Goal: Task Accomplishment & Management: Manage account settings

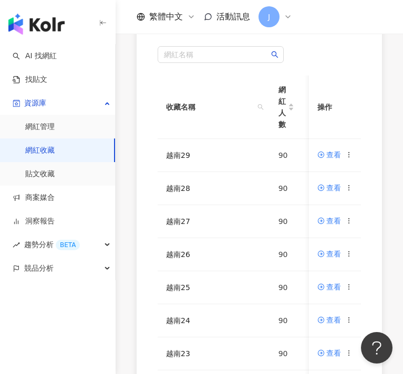
click at [118, 296] on div "網紅名稱 收藏名稱 網紅人數 最後編輯時間 建立者 操作 越南29 90 [DATE] 10:42 [PERSON_NAME] 查看 越南28 90 [DAT…" at bounding box center [259, 275] width 287 height 500
click at [351, 153] on icon at bounding box center [348, 154] width 7 height 7
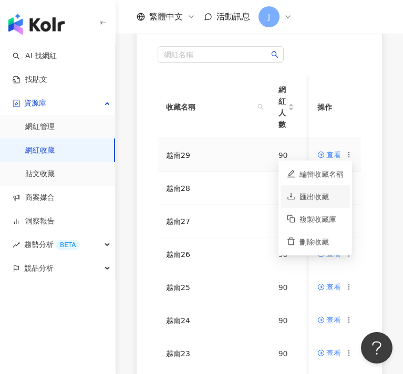
click at [339, 201] on div "匯出收藏" at bounding box center [321, 197] width 44 height 12
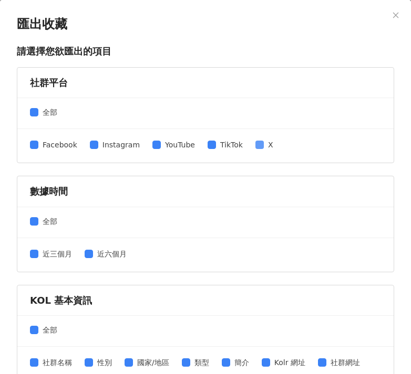
click at [264, 148] on span "X" at bounding box center [271, 145] width 14 height 12
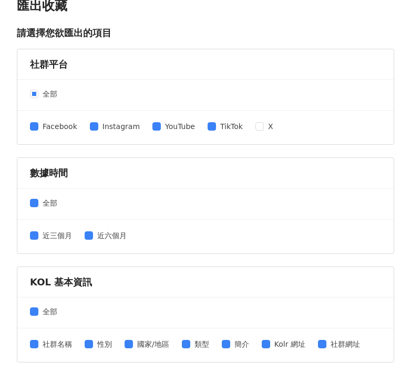
scroll to position [79, 0]
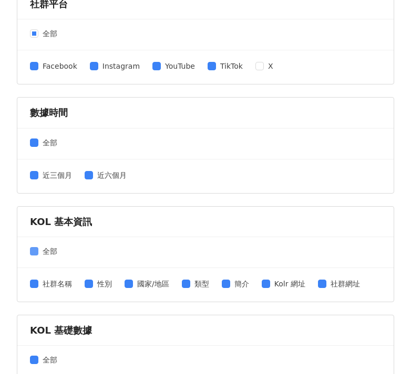
click at [33, 254] on span at bounding box center [34, 251] width 8 height 8
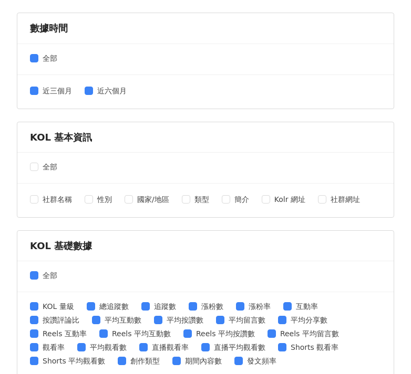
click at [31, 269] on div "全部" at bounding box center [205, 277] width 376 height 31
click at [37, 278] on span at bounding box center [34, 276] width 8 height 8
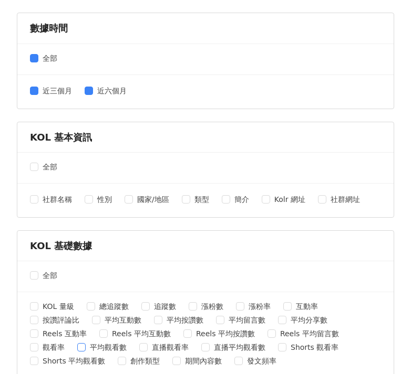
scroll to position [347, 0]
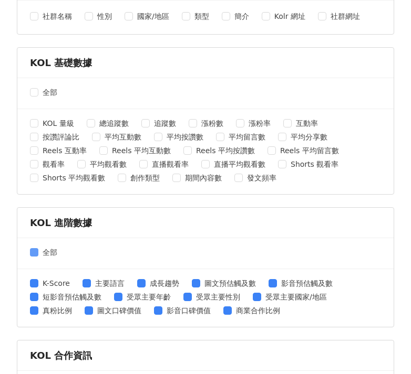
click at [43, 254] on span "全部" at bounding box center [49, 253] width 23 height 12
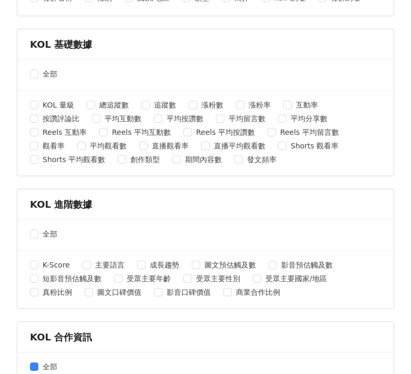
scroll to position [454, 0]
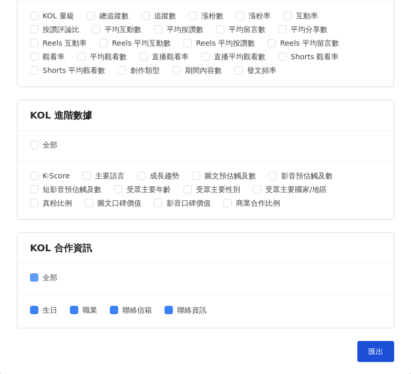
click at [56, 276] on span "全部" at bounding box center [49, 278] width 23 height 12
click at [357, 346] on button "匯出" at bounding box center [375, 351] width 37 height 21
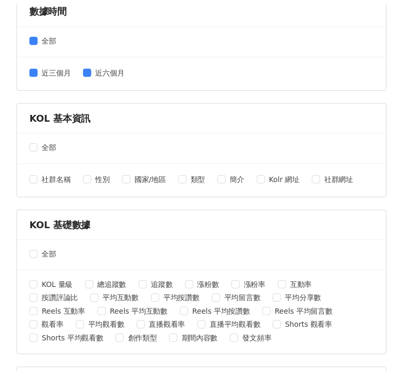
scroll to position [0, 0]
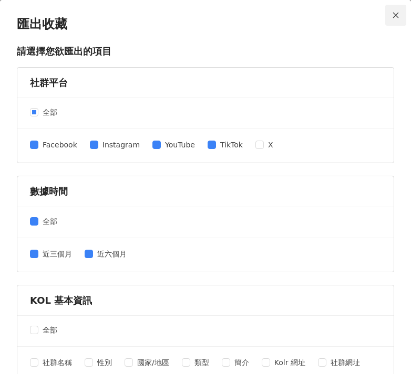
click at [392, 15] on icon "close" at bounding box center [395, 15] width 7 height 7
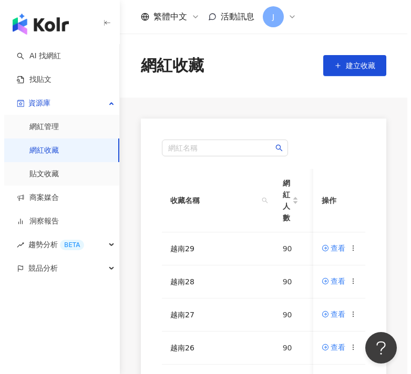
scroll to position [345, 0]
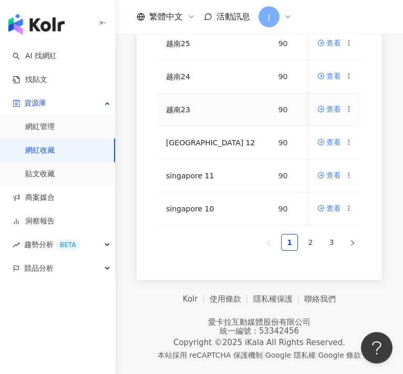
click at [348, 106] on icon at bounding box center [348, 109] width 7 height 7
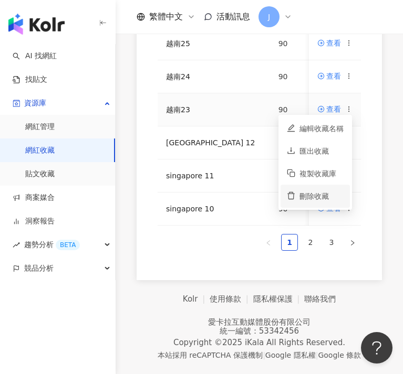
click at [338, 191] on div "刪除收藏" at bounding box center [321, 197] width 44 height 12
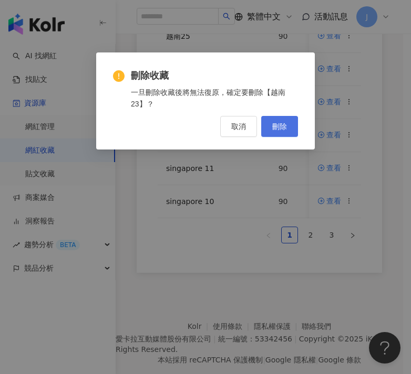
click at [288, 124] on button "刪除" at bounding box center [279, 126] width 37 height 21
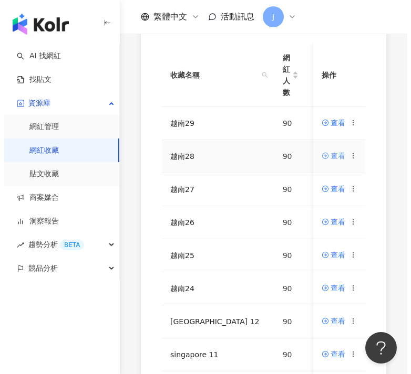
scroll to position [249, 0]
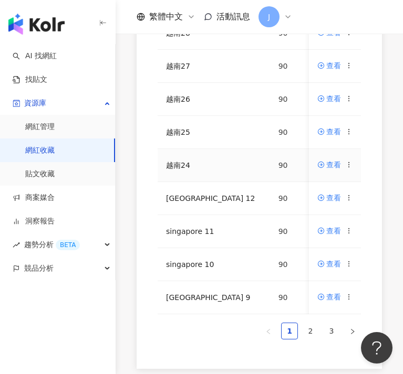
click at [350, 165] on icon at bounding box center [348, 164] width 7 height 7
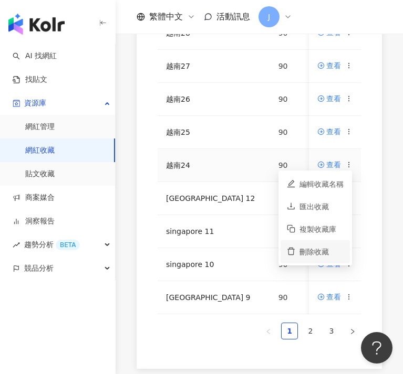
click at [325, 247] on div "刪除收藏" at bounding box center [321, 252] width 44 height 12
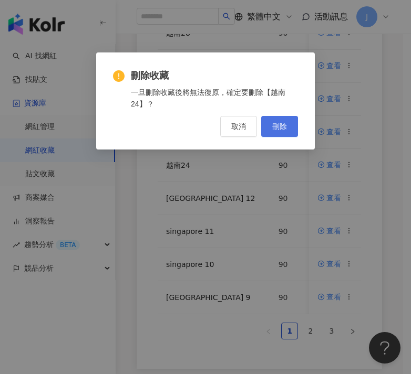
click at [287, 119] on button "刪除" at bounding box center [279, 126] width 37 height 21
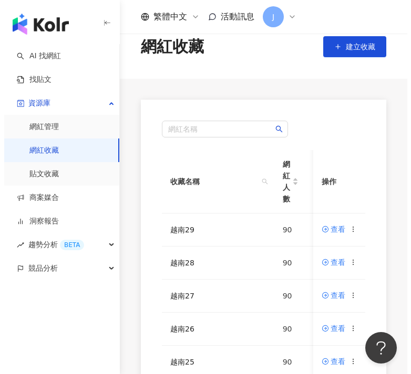
scroll to position [145, 0]
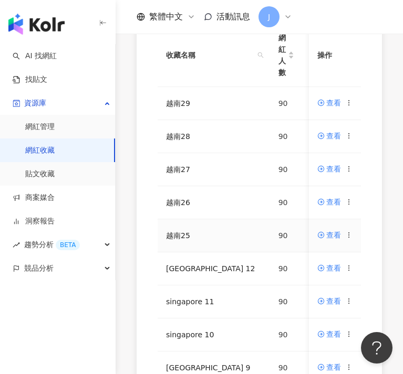
click at [347, 236] on icon at bounding box center [348, 235] width 7 height 7
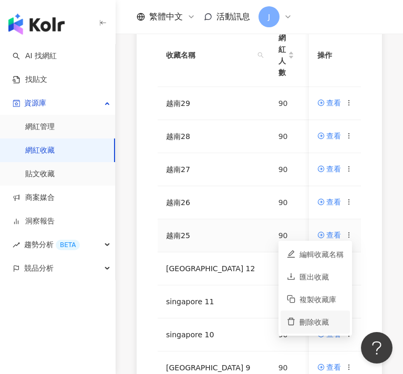
click at [326, 318] on div "刪除收藏" at bounding box center [321, 323] width 44 height 12
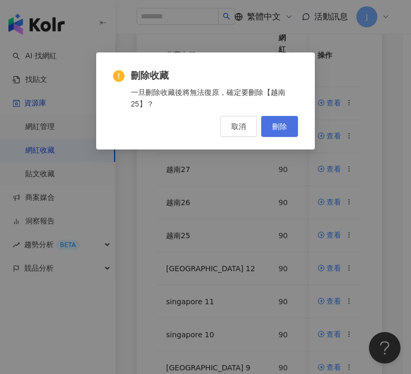
click at [287, 128] on button "刪除" at bounding box center [279, 126] width 37 height 21
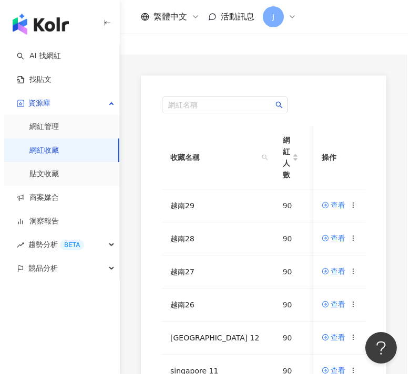
scroll to position [69, 0]
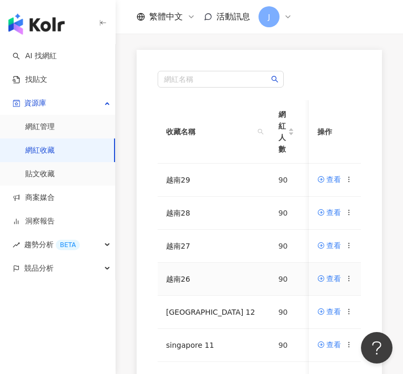
click at [347, 279] on icon at bounding box center [348, 278] width 7 height 7
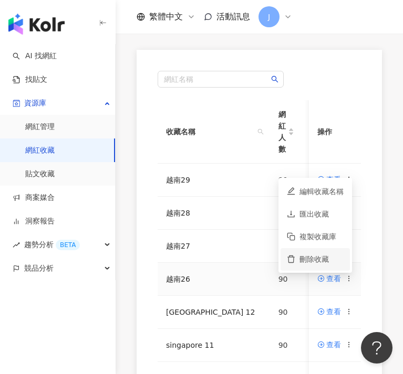
click at [314, 254] on div "刪除收藏" at bounding box center [321, 260] width 44 height 12
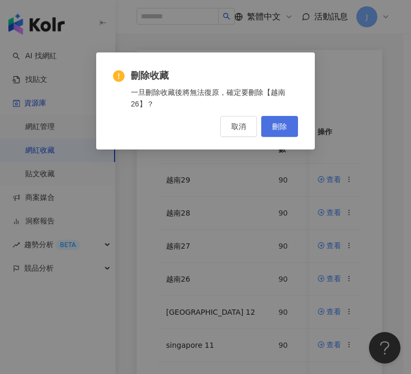
click at [288, 130] on button "刪除" at bounding box center [279, 126] width 37 height 21
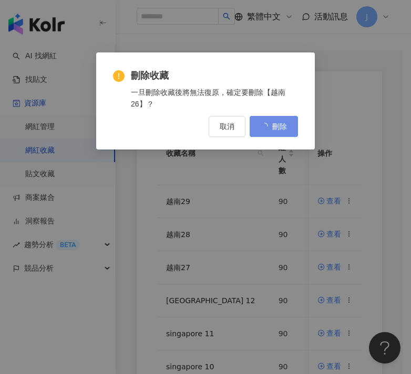
scroll to position [0, 0]
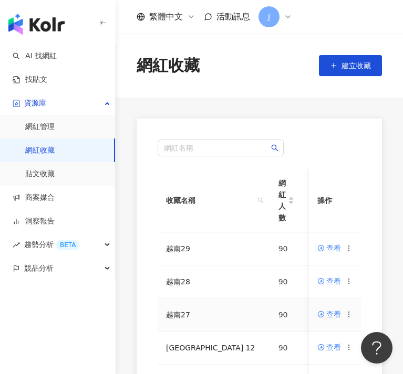
click at [350, 311] on icon at bounding box center [348, 314] width 7 height 7
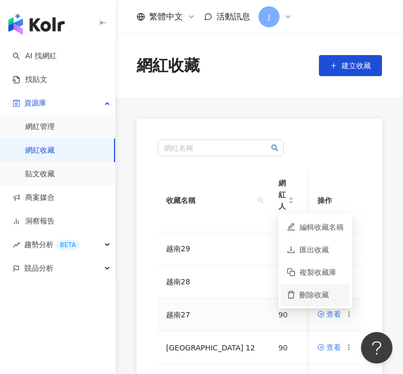
click at [327, 299] on div "刪除收藏" at bounding box center [321, 295] width 44 height 12
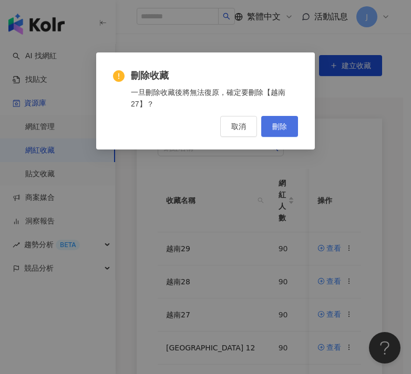
click at [281, 122] on span "刪除" at bounding box center [279, 126] width 15 height 8
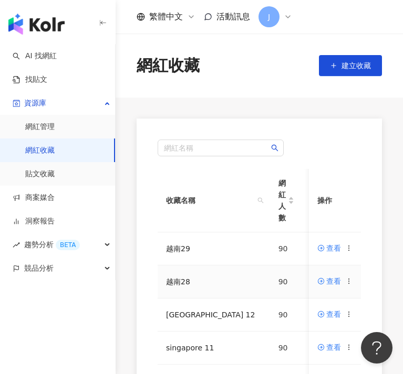
click at [350, 282] on icon at bounding box center [348, 281] width 7 height 7
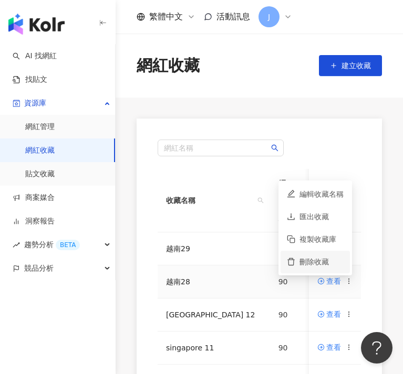
click at [338, 265] on div "刪除收藏" at bounding box center [321, 262] width 44 height 12
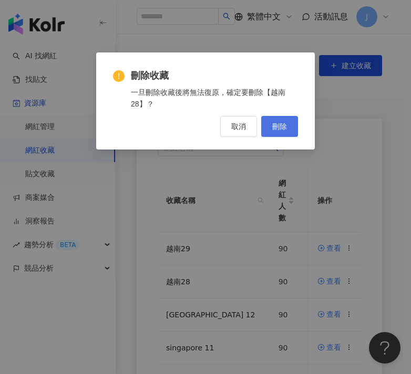
click at [286, 131] on button "刪除" at bounding box center [279, 126] width 37 height 21
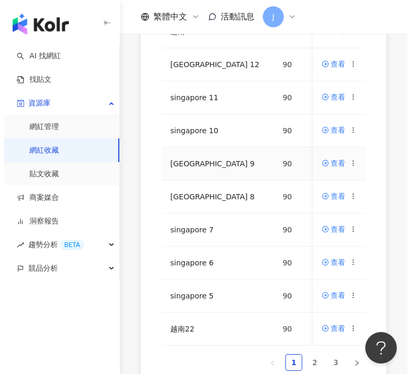
scroll to position [331, 0]
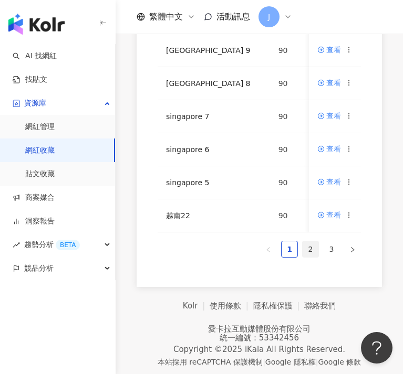
click at [317, 257] on link "2" at bounding box center [311, 250] width 16 height 16
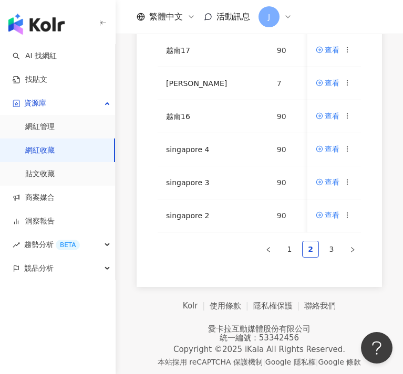
click at [299, 256] on ul "1 2 3" at bounding box center [259, 249] width 203 height 17
click at [295, 257] on link "1" at bounding box center [290, 250] width 16 height 16
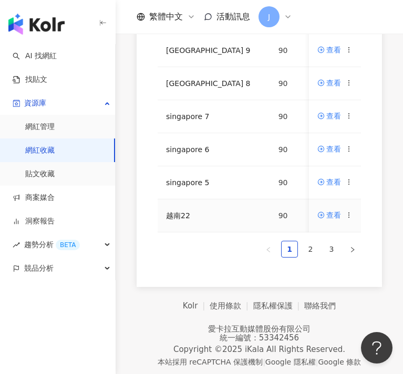
click at [346, 213] on icon at bounding box center [348, 215] width 7 height 7
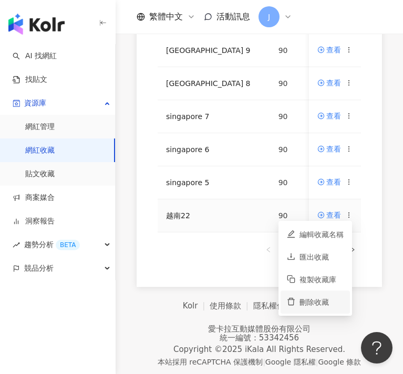
click at [314, 298] on div "刪除收藏" at bounding box center [321, 303] width 44 height 12
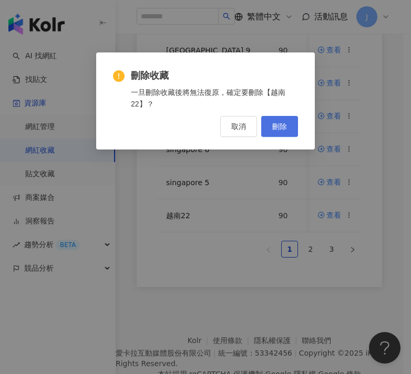
click at [291, 131] on button "刪除" at bounding box center [279, 126] width 37 height 21
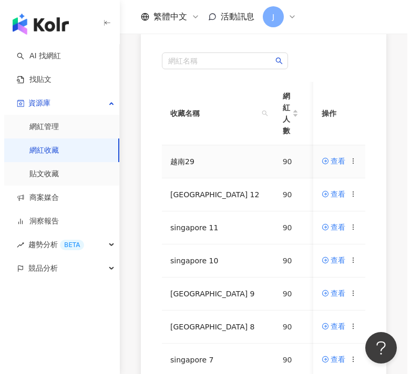
scroll to position [345, 0]
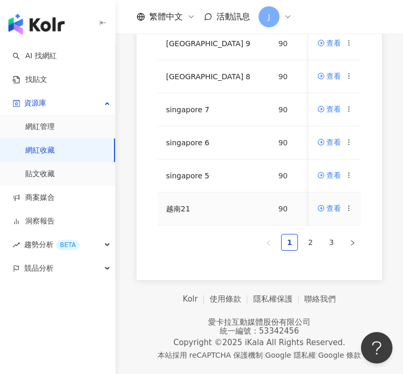
click at [351, 205] on icon at bounding box center [348, 208] width 7 height 7
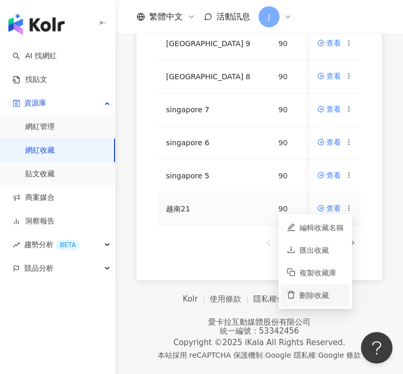
click at [330, 284] on li "刪除收藏" at bounding box center [314, 295] width 69 height 23
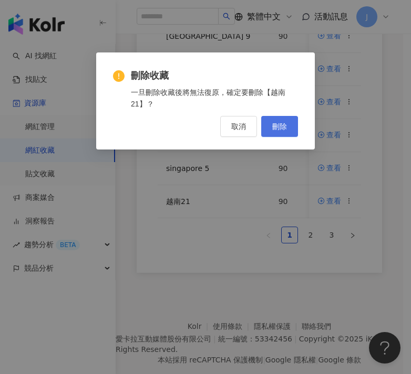
click at [280, 126] on span "刪除" at bounding box center [279, 126] width 15 height 8
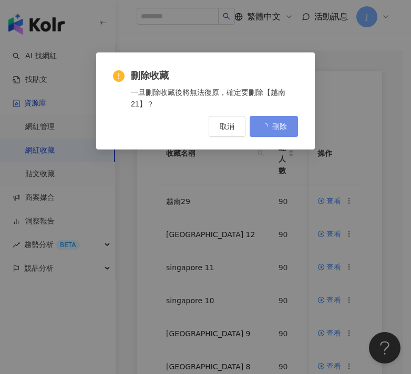
scroll to position [0, 0]
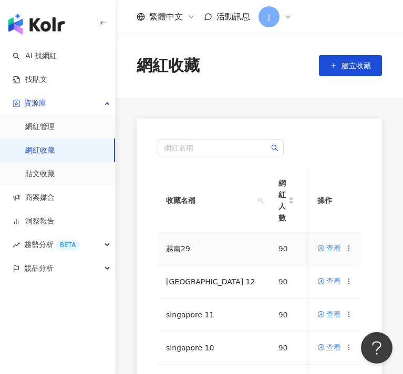
click at [348, 251] on circle at bounding box center [348, 250] width 1 height 1
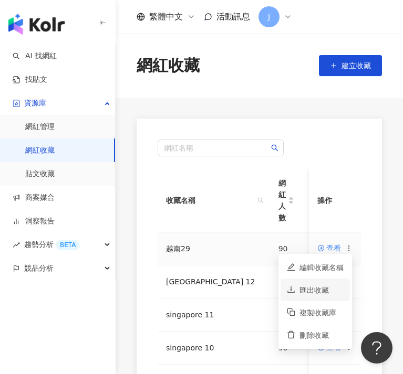
click at [328, 297] on li "匯出收藏" at bounding box center [314, 290] width 69 height 23
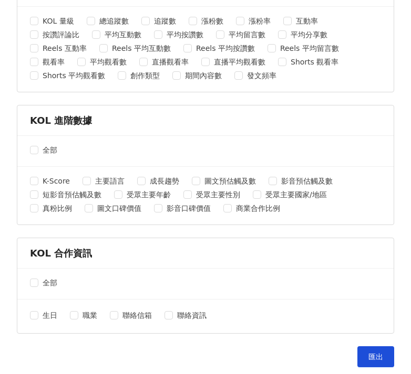
scroll to position [454, 0]
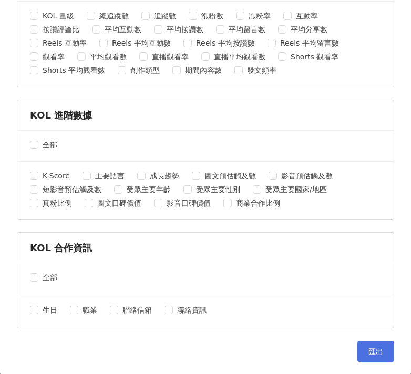
click at [366, 346] on button "匯出" at bounding box center [375, 351] width 37 height 21
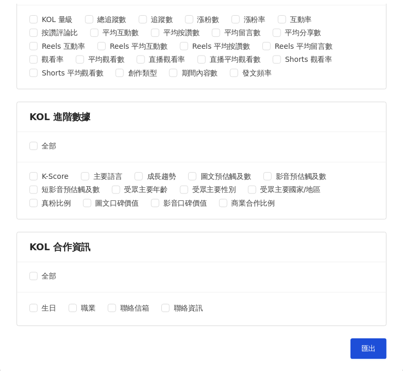
scroll to position [0, 0]
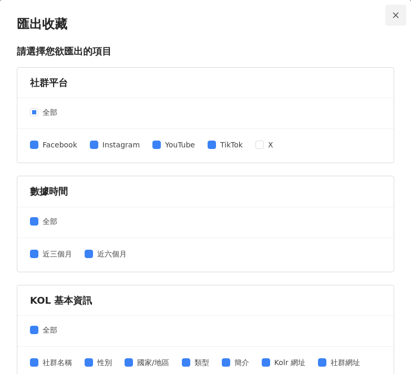
click at [392, 12] on icon "close" at bounding box center [395, 15] width 7 height 7
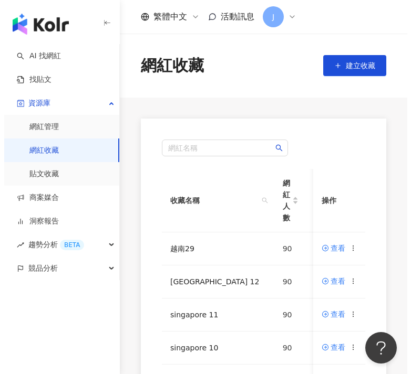
scroll to position [345, 0]
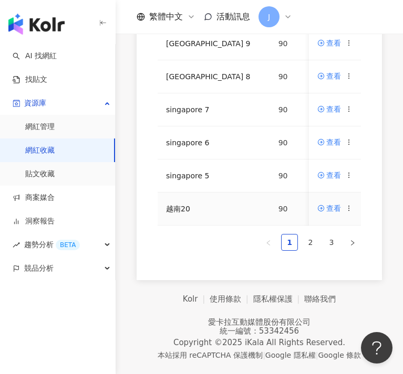
click at [345, 205] on icon at bounding box center [348, 208] width 7 height 7
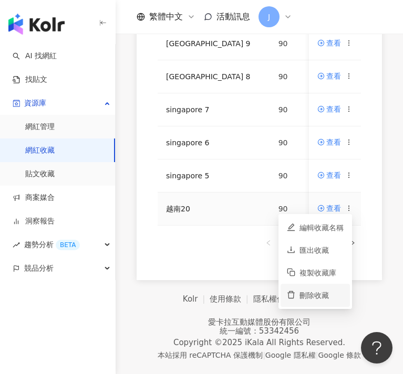
click at [323, 290] on div "刪除收藏" at bounding box center [321, 296] width 44 height 12
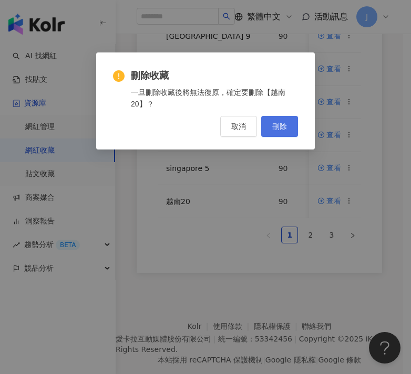
click at [274, 127] on span "刪除" at bounding box center [279, 126] width 15 height 8
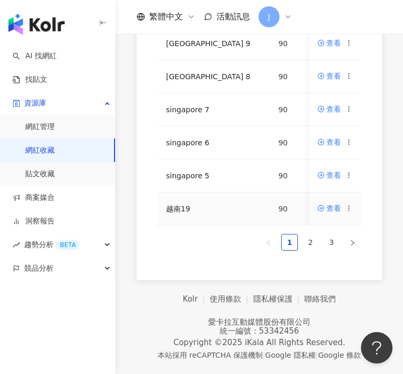
click at [348, 205] on icon at bounding box center [348, 208] width 7 height 7
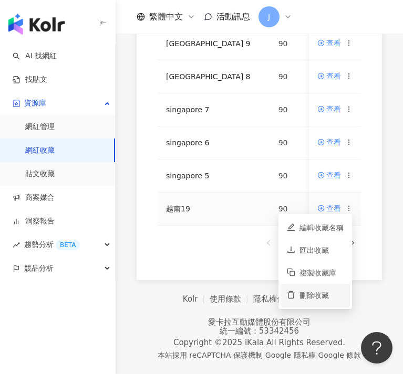
click at [330, 290] on div "刪除收藏" at bounding box center [321, 296] width 44 height 12
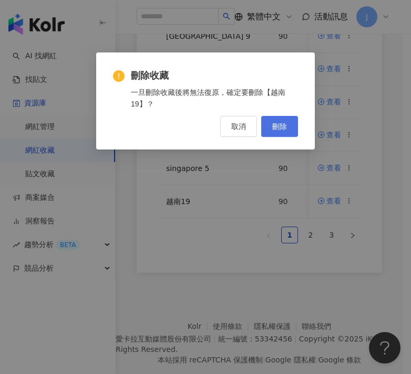
click at [288, 118] on button "刪除" at bounding box center [279, 126] width 37 height 21
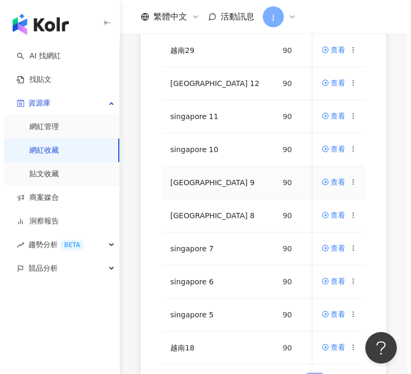
scroll to position [291, 0]
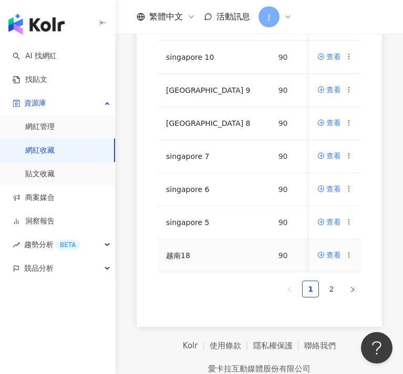
click at [351, 257] on icon at bounding box center [348, 255] width 7 height 7
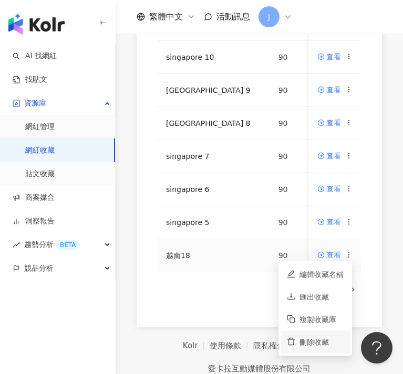
click at [326, 339] on div "刪除收藏" at bounding box center [321, 343] width 44 height 12
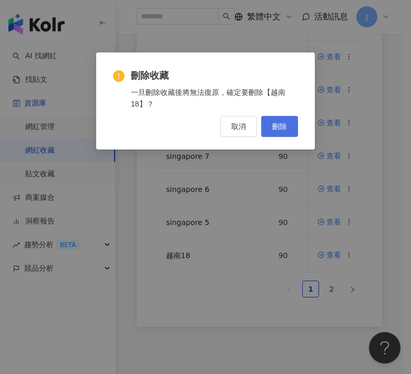
click at [292, 124] on button "刪除" at bounding box center [279, 126] width 37 height 21
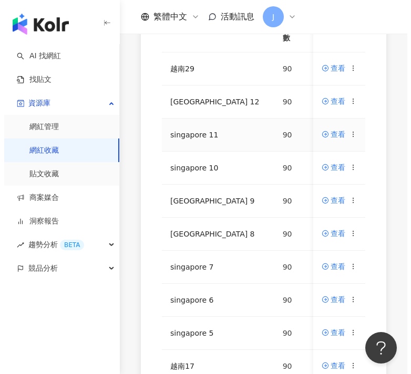
scroll to position [280, 0]
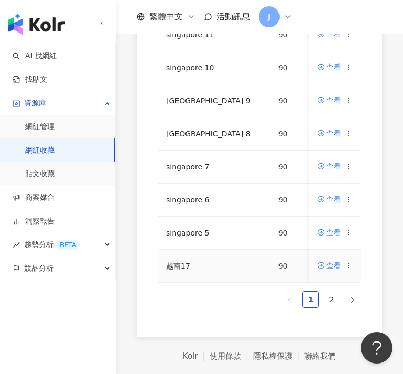
click at [350, 267] on icon at bounding box center [348, 265] width 7 height 7
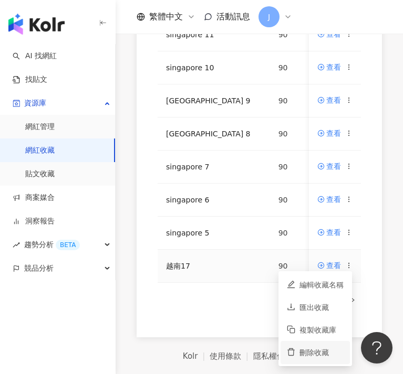
click at [334, 357] on div "刪除收藏" at bounding box center [321, 353] width 44 height 12
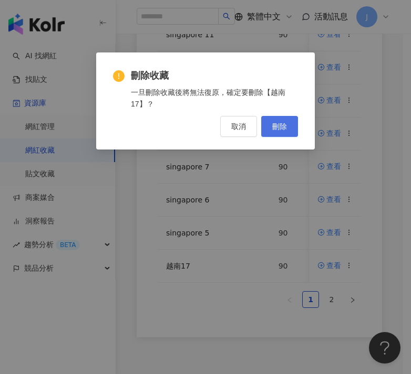
click at [290, 126] on button "刪除" at bounding box center [279, 126] width 37 height 21
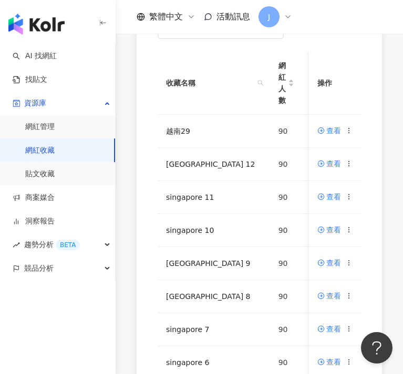
scroll to position [236, 0]
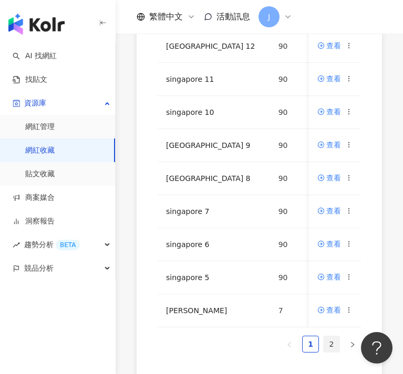
click at [332, 352] on link "2" at bounding box center [332, 345] width 16 height 16
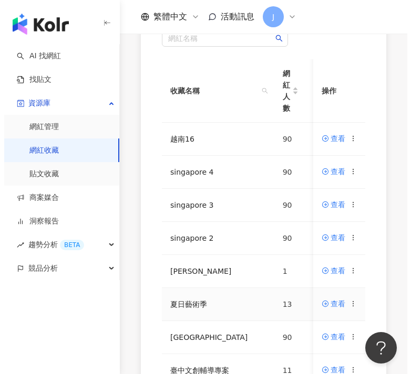
scroll to position [40, 0]
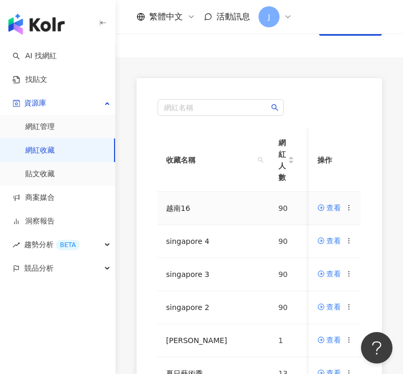
click at [351, 210] on icon at bounding box center [348, 207] width 7 height 7
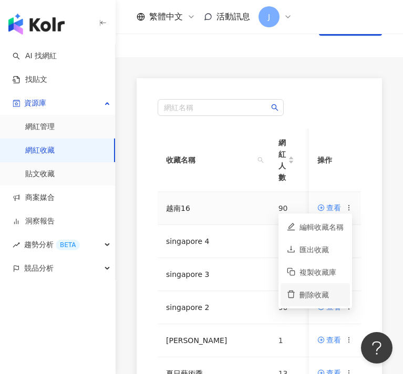
click at [325, 295] on div "刪除收藏" at bounding box center [321, 295] width 44 height 12
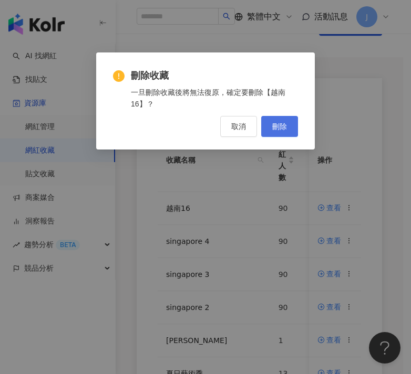
click at [279, 123] on span "刪除" at bounding box center [279, 126] width 15 height 8
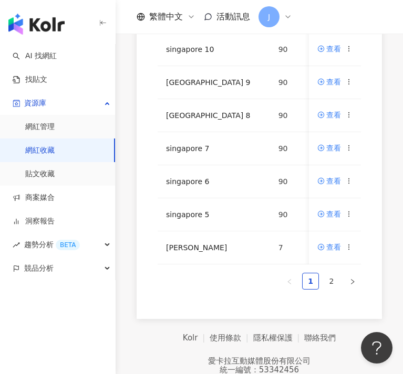
scroll to position [345, 0]
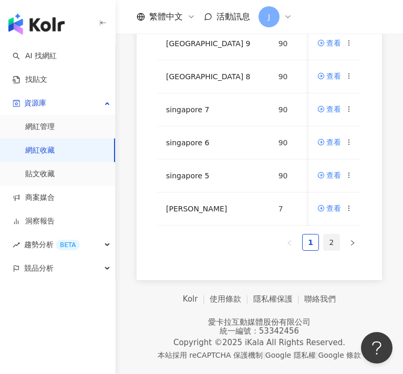
click at [337, 243] on link "2" at bounding box center [332, 243] width 16 height 16
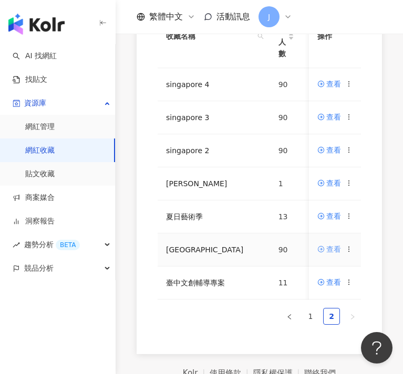
scroll to position [162, 0]
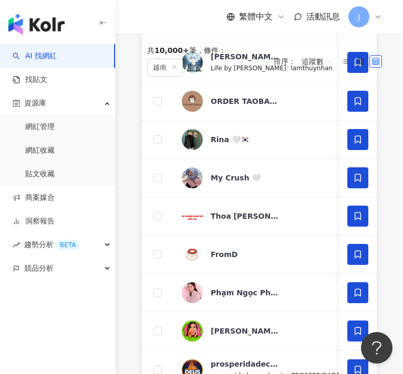
scroll to position [162, 0]
